Goal: Obtain resource: Obtain resource

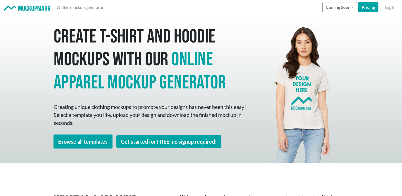
click at [95, 144] on link "Browse all templates" at bounding box center [83, 141] width 58 height 13
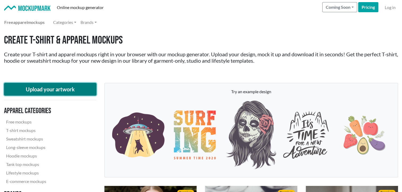
click at [74, 88] on button "Upload your artwork" at bounding box center [50, 89] width 92 height 13
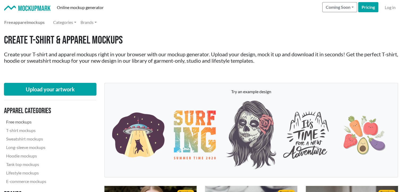
click at [23, 124] on link "Free mockups" at bounding box center [40, 122] width 72 height 8
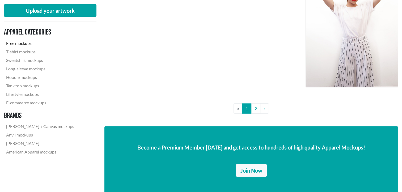
scroll to position [1122, 0]
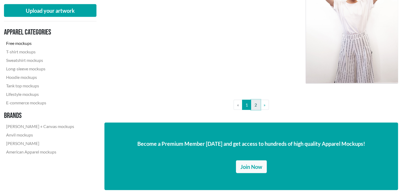
click at [255, 100] on link "2" at bounding box center [255, 105] width 9 height 10
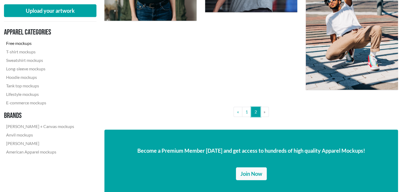
scroll to position [580, 0]
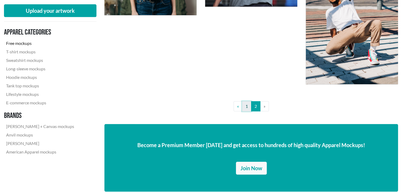
click at [246, 111] on link "1" at bounding box center [246, 106] width 9 height 10
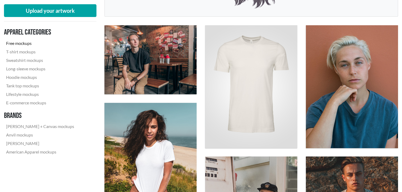
scroll to position [159, 0]
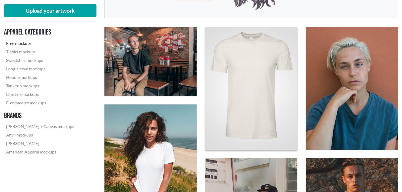
click at [278, 71] on img at bounding box center [250, 88] width 101 height 135
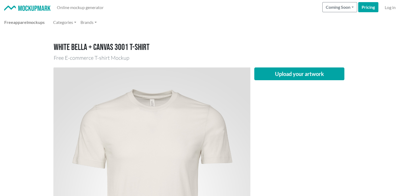
drag, startPoint x: 401, startPoint y: 37, endPoint x: 404, endPoint y: 41, distance: 4.9
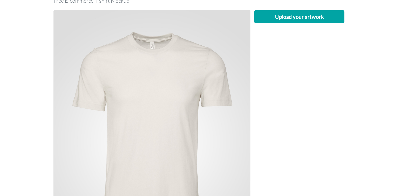
scroll to position [55, 0]
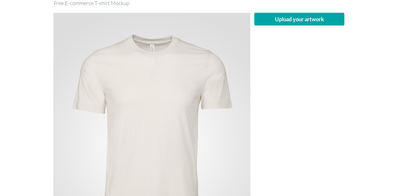
click at [166, 80] on img at bounding box center [152, 144] width 196 height 262
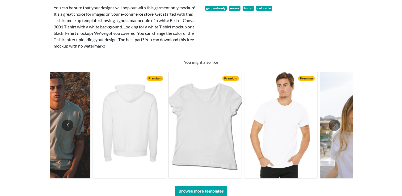
scroll to position [345, 0]
